Goal: Task Accomplishment & Management: Manage account settings

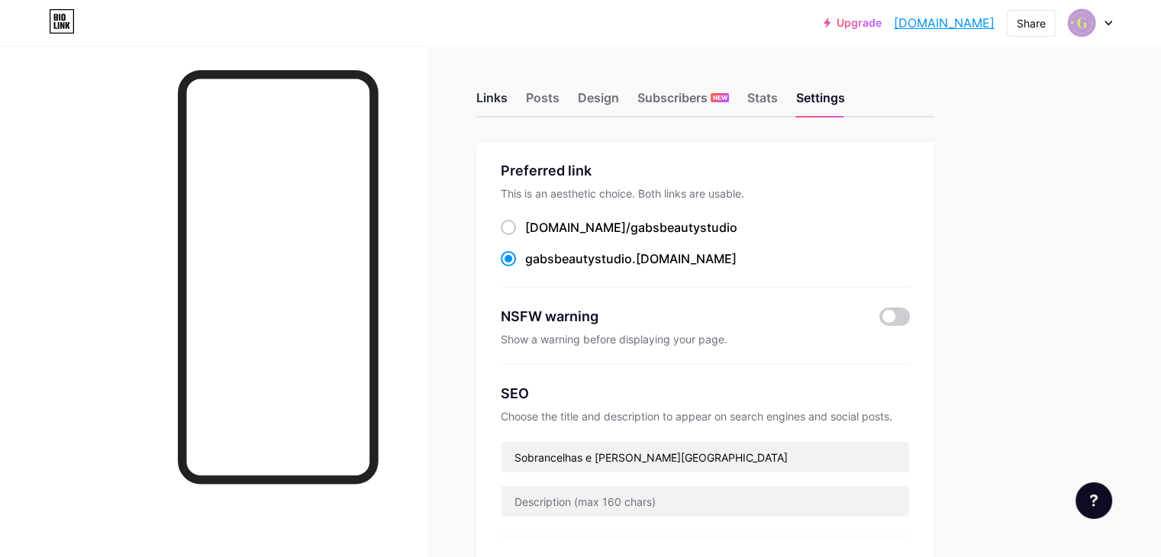
click at [508, 100] on div "Links" at bounding box center [491, 102] width 31 height 27
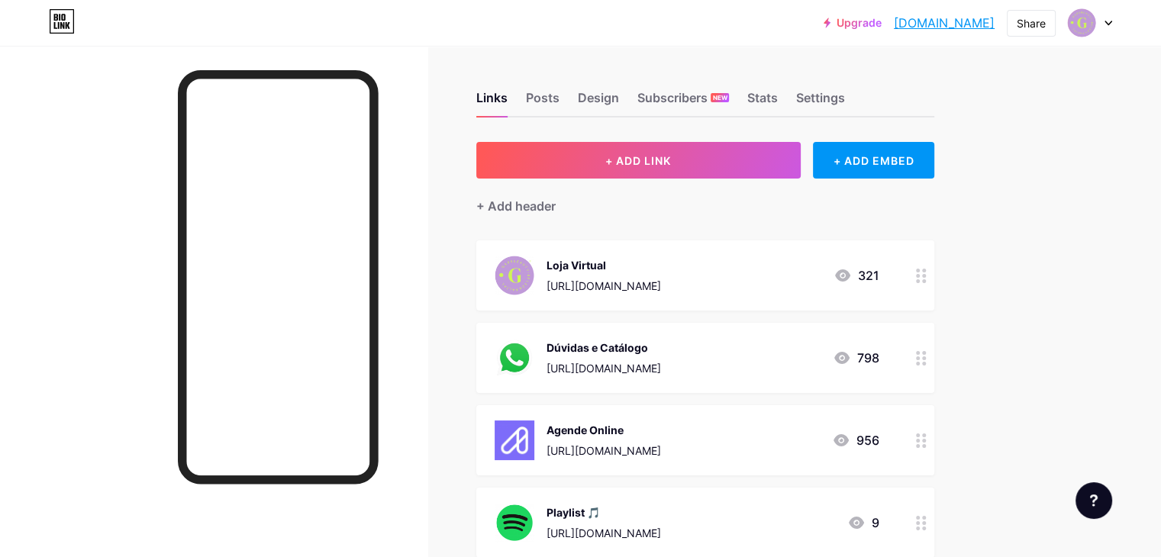
click at [661, 364] on div "[URL][DOMAIN_NAME]" at bounding box center [604, 368] width 115 height 16
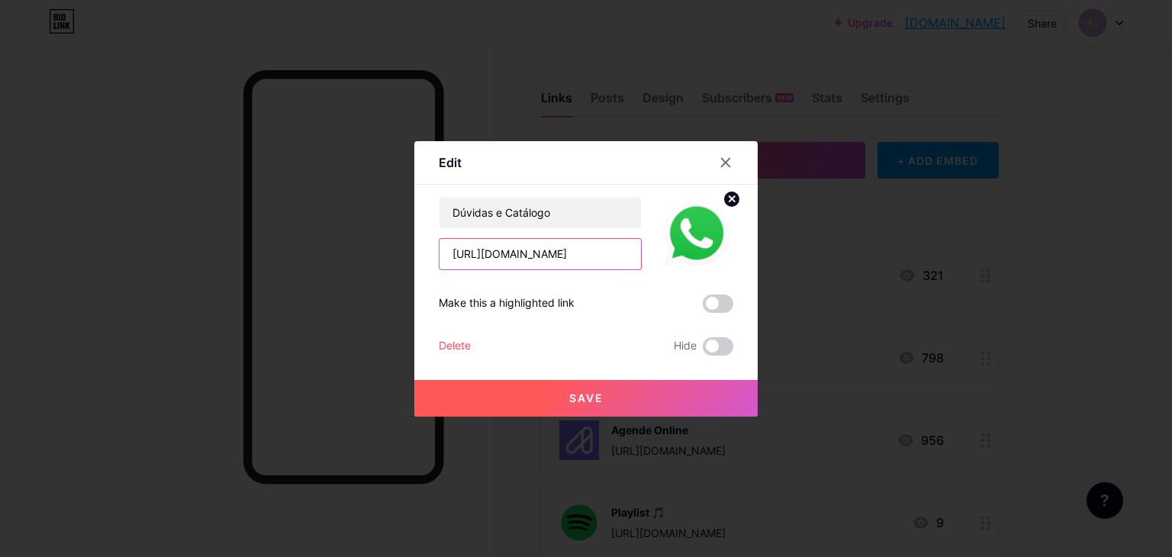
click at [560, 256] on input "[URL][DOMAIN_NAME]" at bounding box center [541, 254] width 202 height 31
click at [945, 239] on div at bounding box center [586, 278] width 1172 height 557
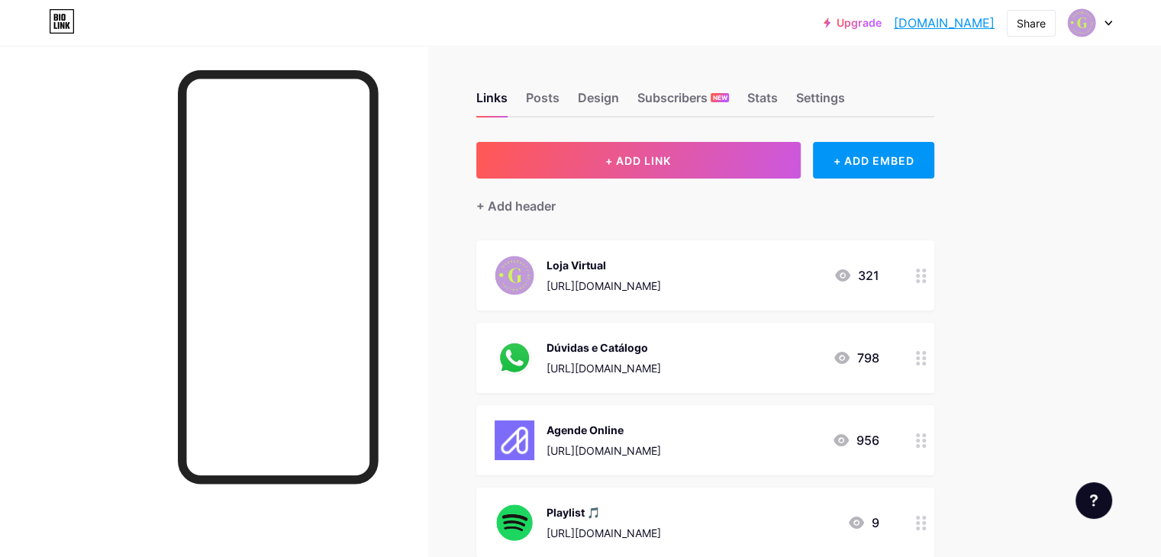
click at [661, 288] on div "[URL][DOMAIN_NAME]" at bounding box center [604, 286] width 115 height 16
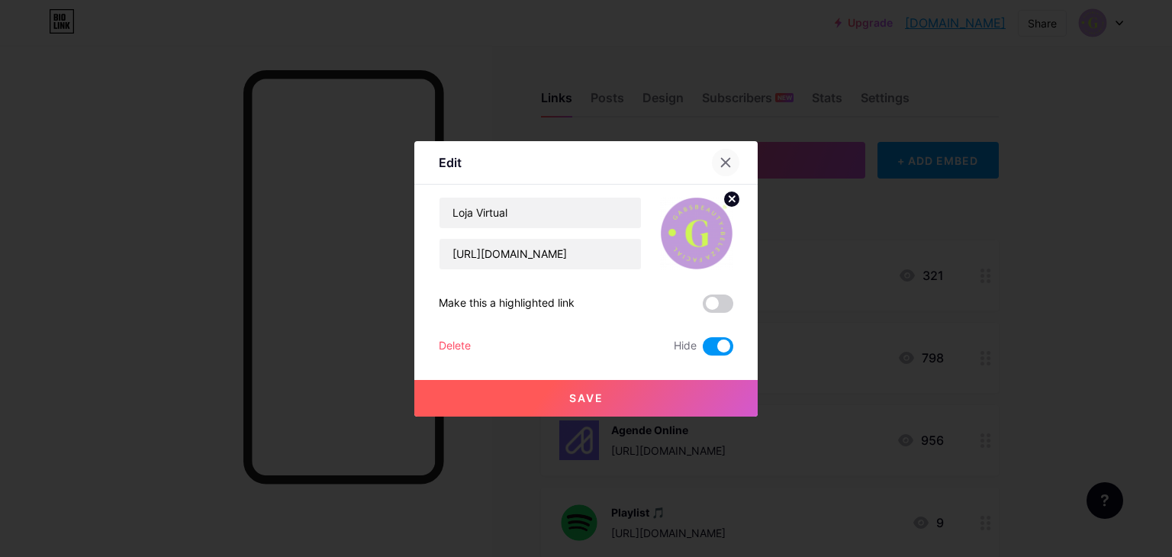
click at [726, 160] on icon at bounding box center [726, 162] width 12 height 12
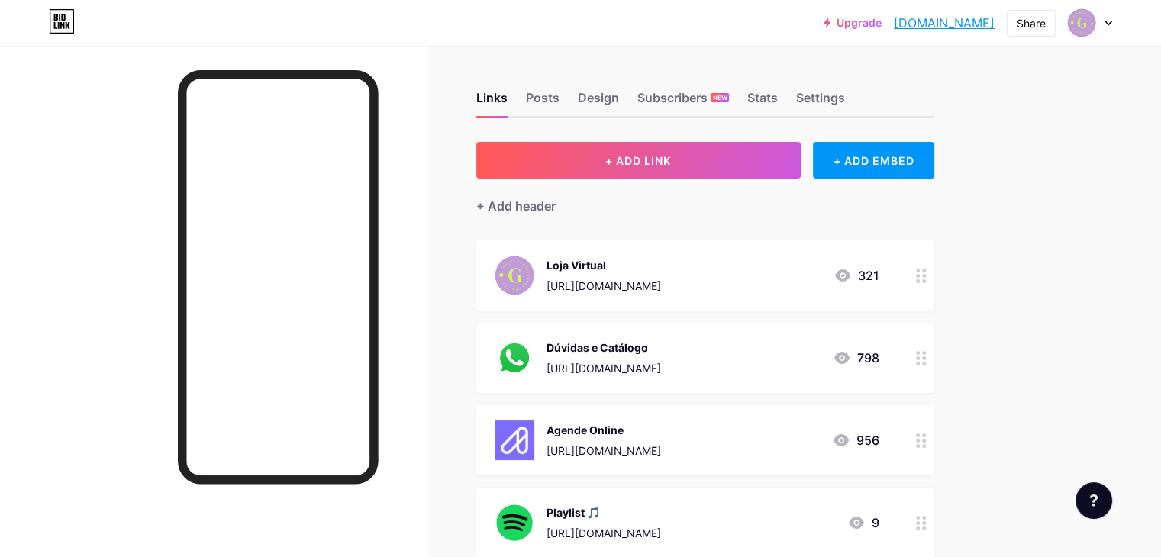
click at [661, 449] on div "[URL][DOMAIN_NAME]" at bounding box center [604, 451] width 115 height 16
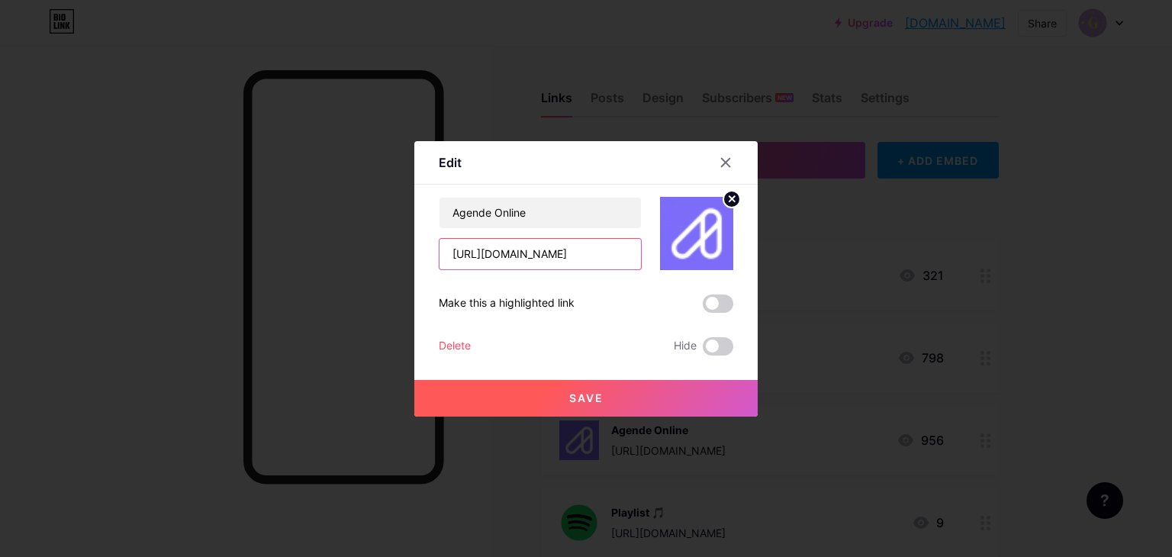
scroll to position [0, 91]
drag, startPoint x: 446, startPoint y: 248, endPoint x: 666, endPoint y: 253, distance: 220.7
click at [666, 253] on div "Agende Online [URL][DOMAIN_NAME]" at bounding box center [586, 233] width 295 height 73
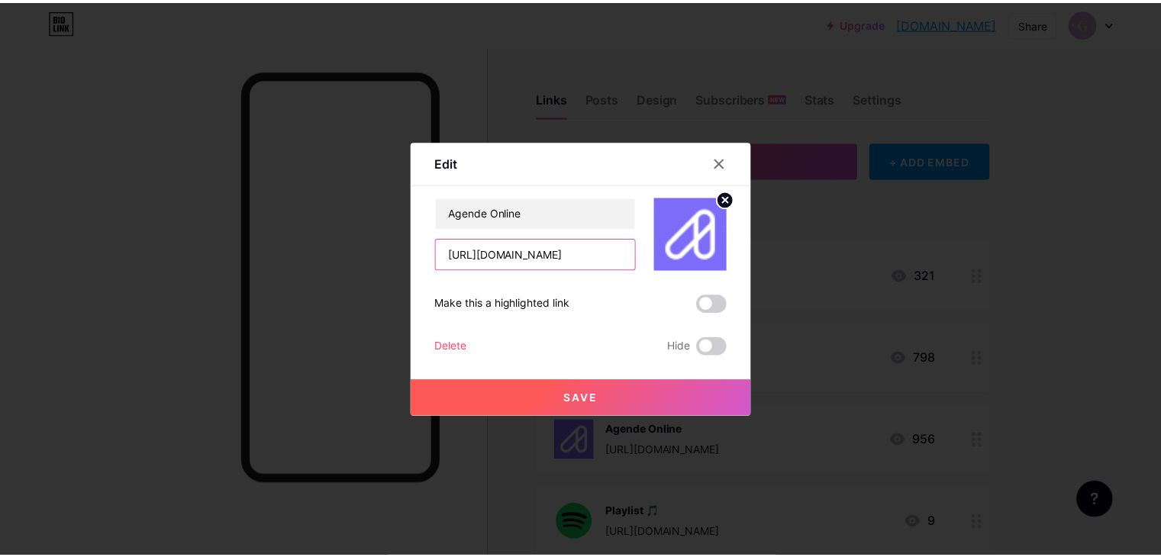
scroll to position [0, 0]
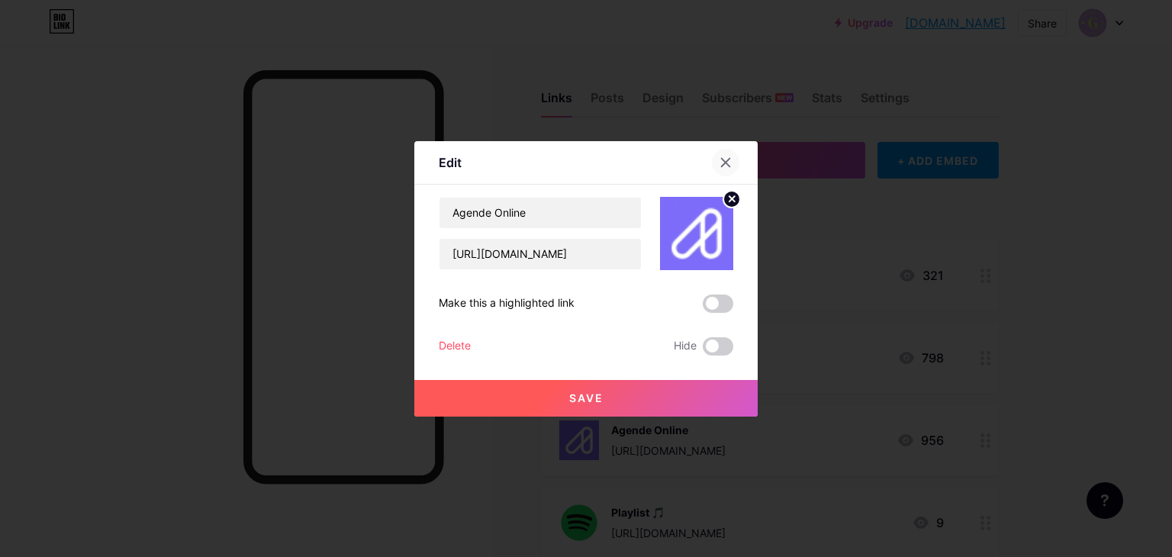
click at [720, 158] on icon at bounding box center [726, 162] width 12 height 12
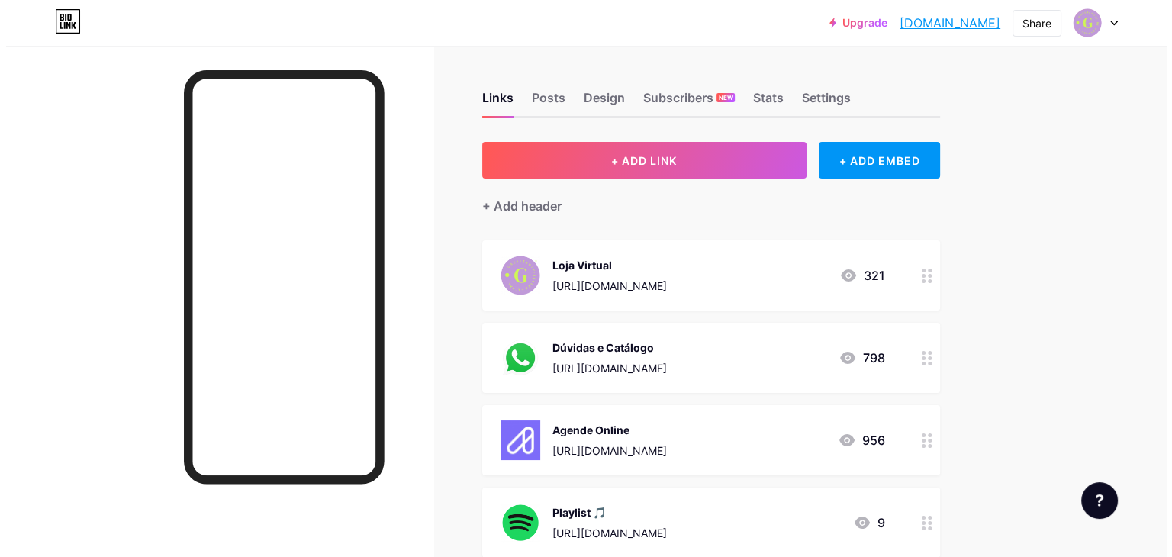
scroll to position [76, 0]
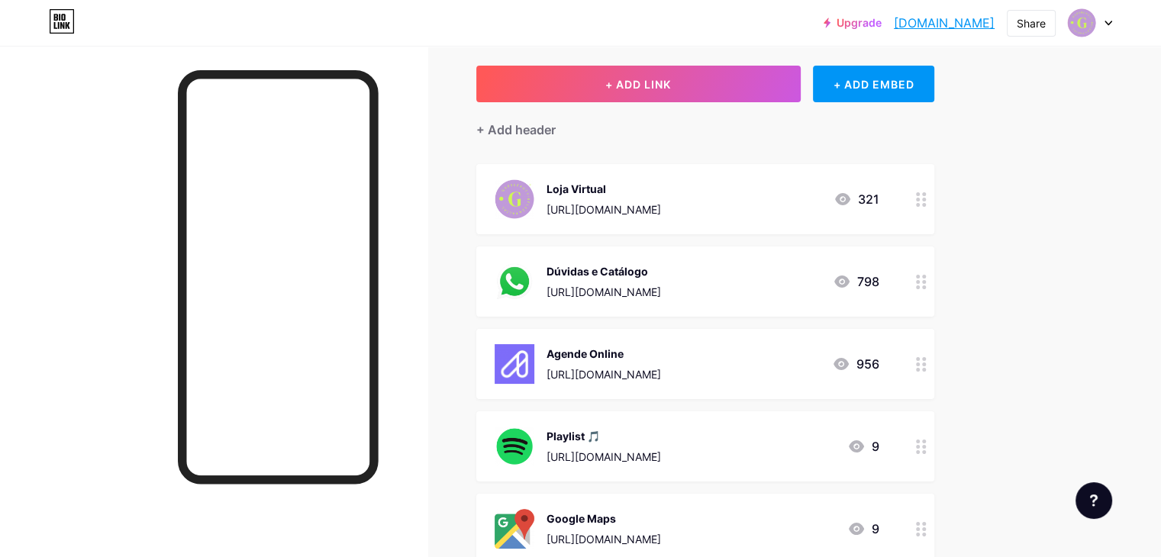
click at [661, 285] on div "[URL][DOMAIN_NAME]" at bounding box center [604, 292] width 115 height 16
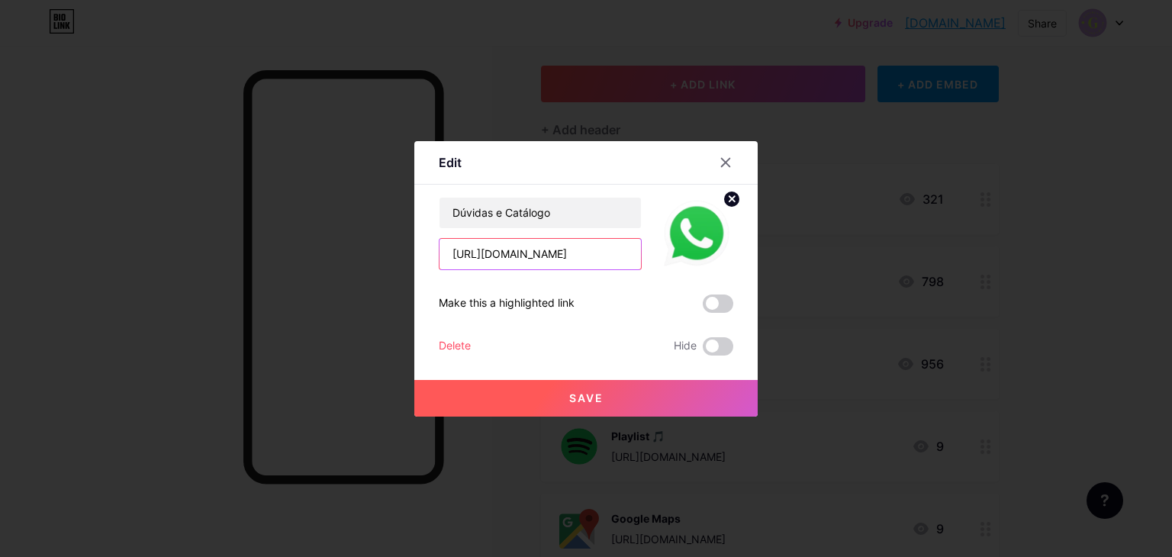
click at [498, 252] on input "[URL][DOMAIN_NAME]" at bounding box center [541, 254] width 202 height 31
